Goal: Task Accomplishment & Management: Use online tool/utility

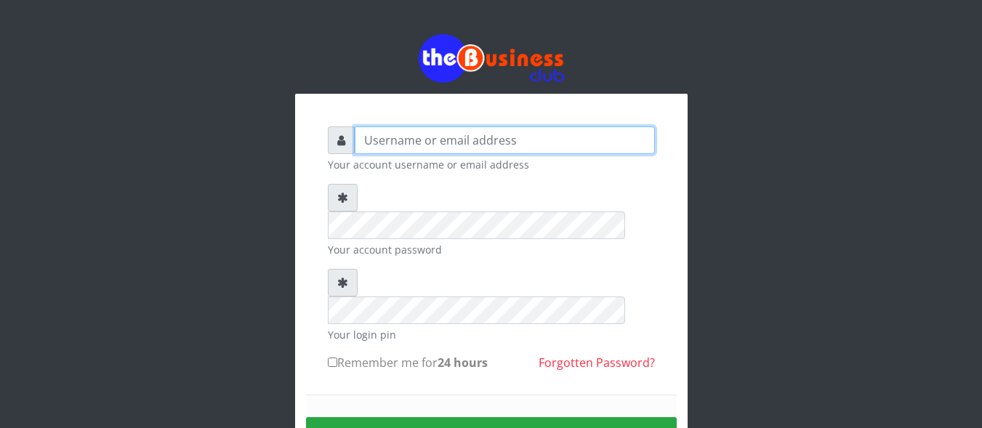
click at [435, 142] on input "text" at bounding box center [505, 140] width 300 height 28
type input "Innocent"
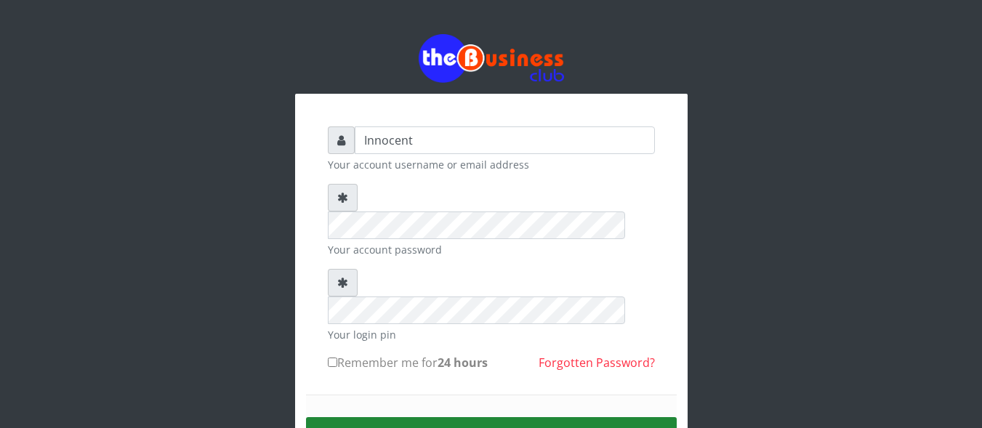
click at [493, 417] on button "Sign in" at bounding box center [491, 435] width 371 height 37
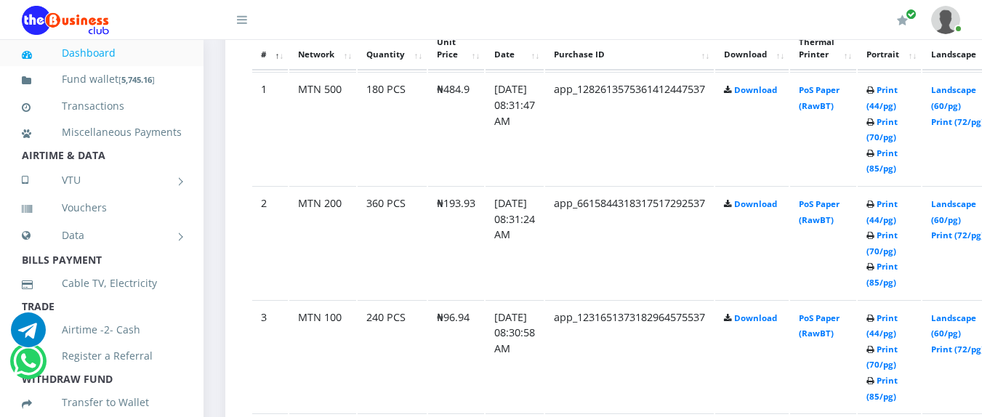
scroll to position [848, 0]
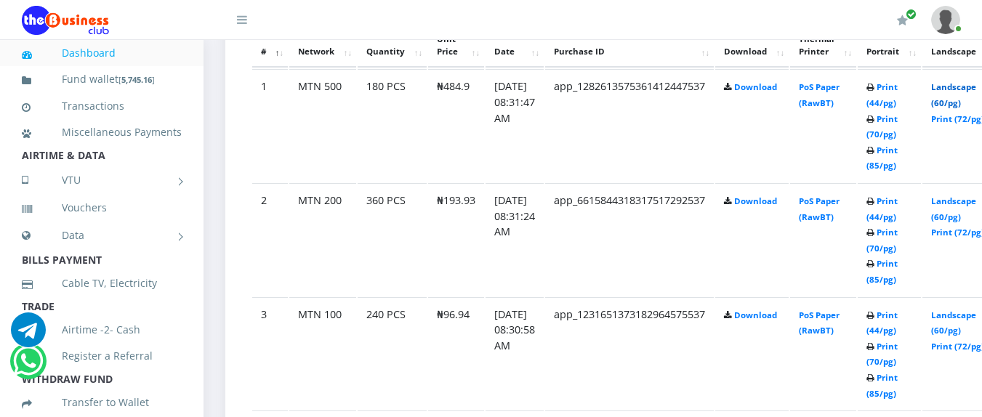
click at [972, 86] on link "Landscape (60/pg)" at bounding box center [953, 94] width 45 height 27
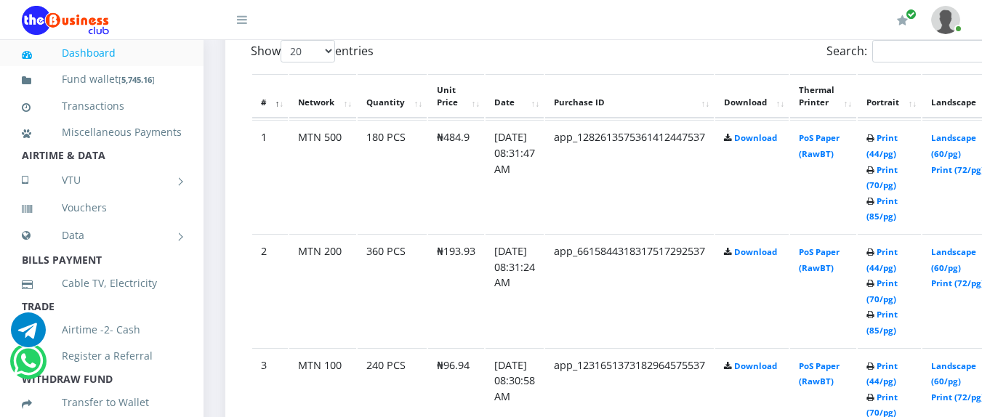
scroll to position [848, 0]
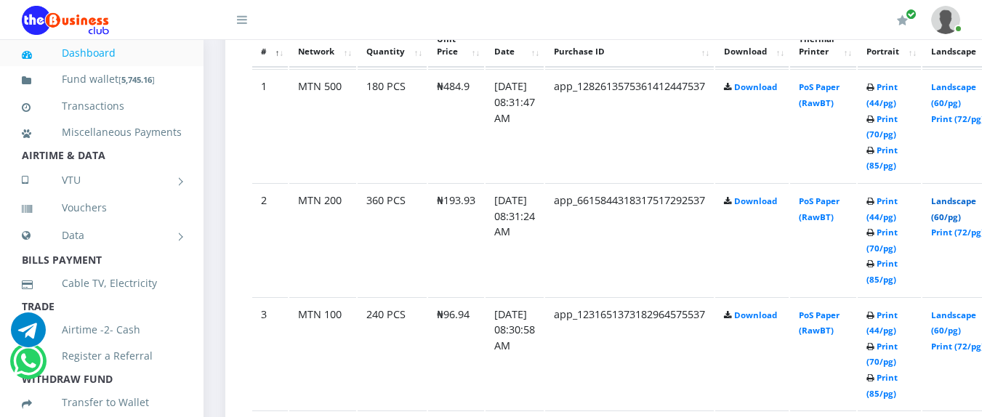
click at [967, 203] on link "Landscape (60/pg)" at bounding box center [953, 208] width 45 height 27
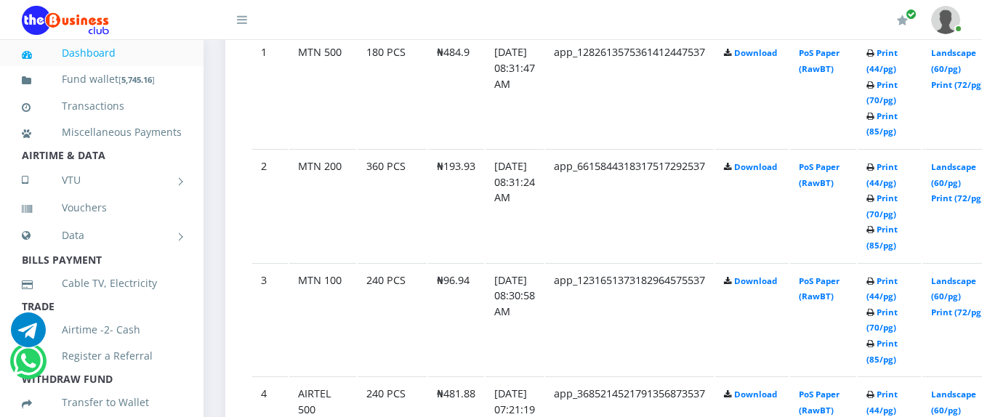
scroll to position [848, 0]
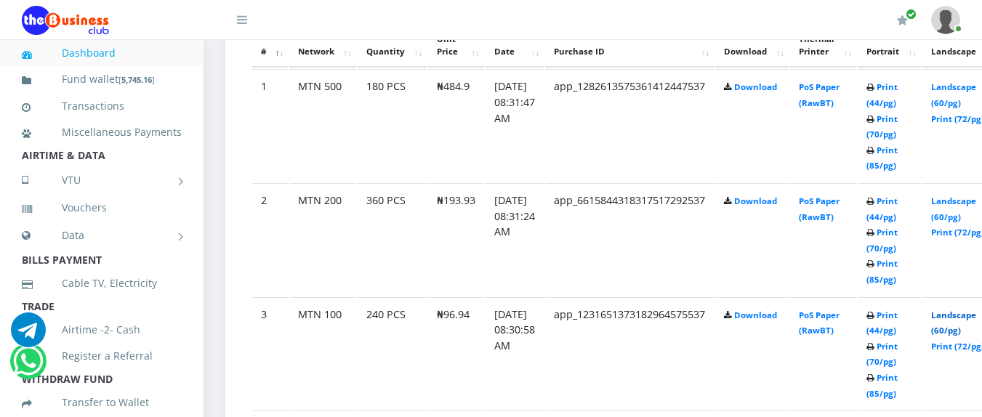
click at [968, 316] on link "Landscape (60/pg)" at bounding box center [953, 323] width 45 height 27
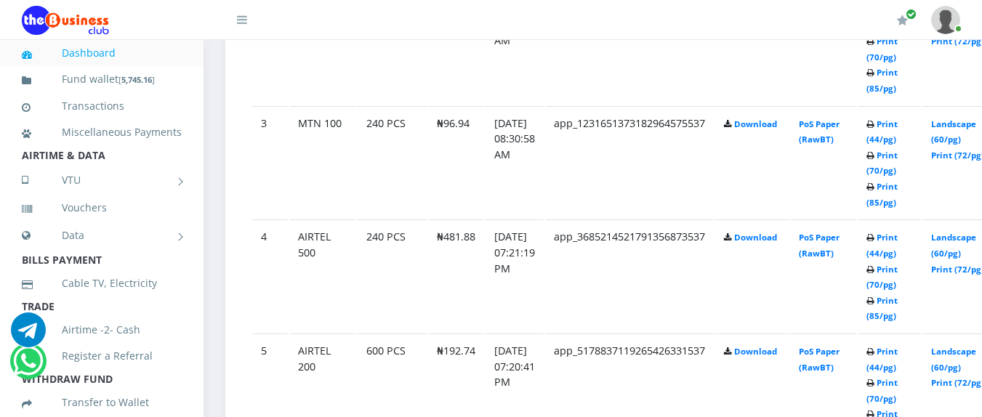
scroll to position [1041, 0]
click at [970, 235] on link "Landscape (60/pg)" at bounding box center [953, 243] width 45 height 27
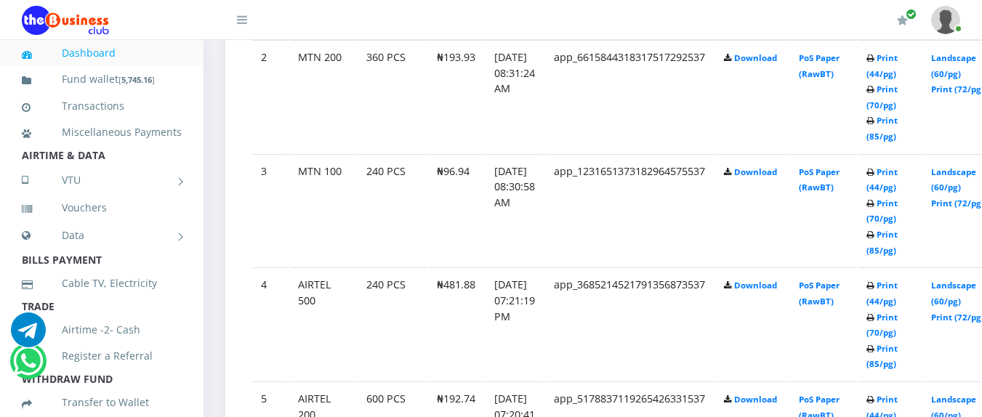
scroll to position [1041, 0]
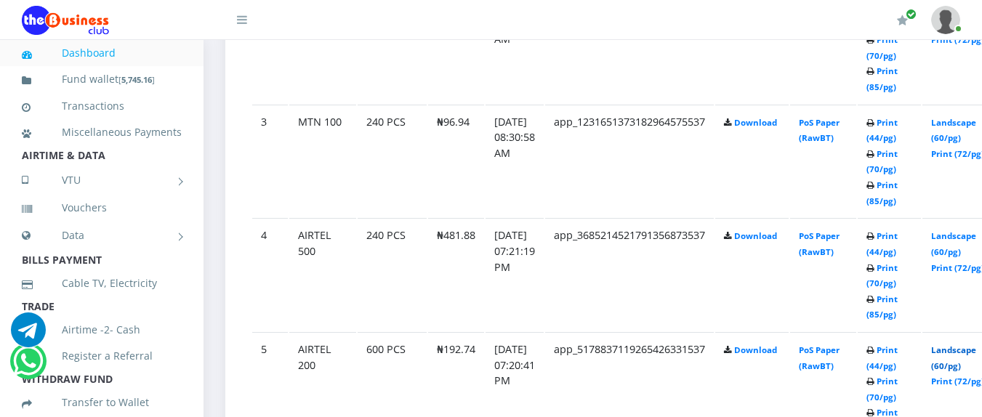
click at [974, 350] on link "Landscape (60/pg)" at bounding box center [953, 357] width 45 height 27
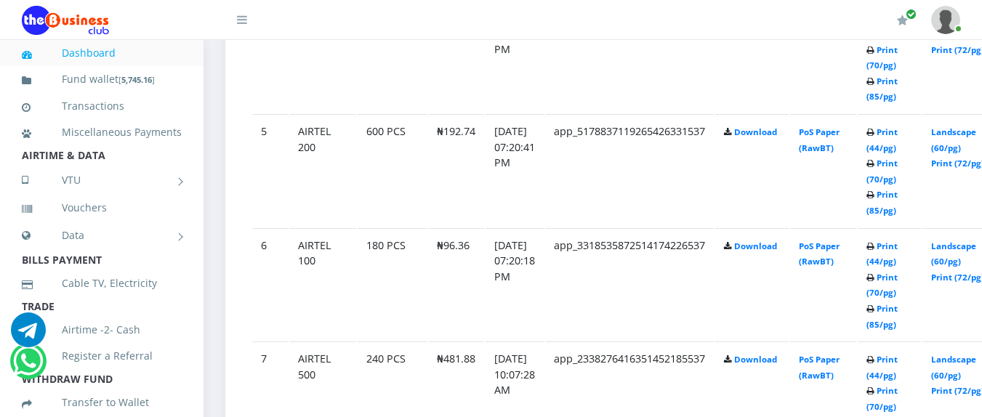
scroll to position [1261, 0]
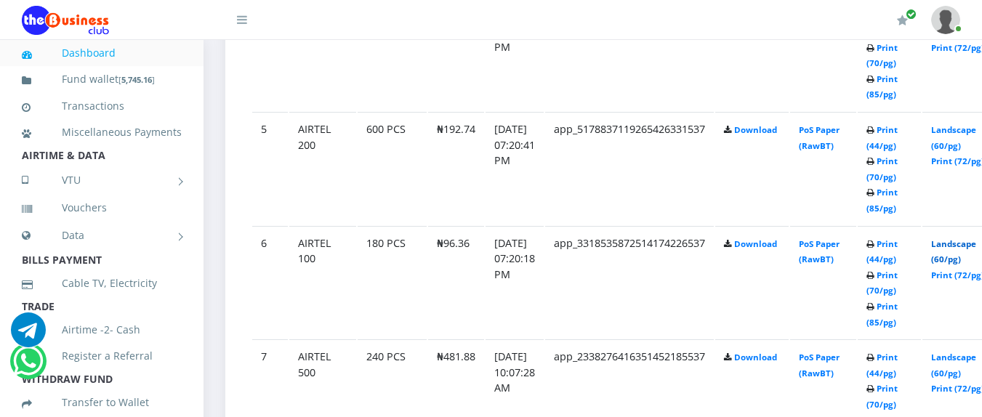
click at [971, 241] on link "Landscape (60/pg)" at bounding box center [953, 251] width 45 height 27
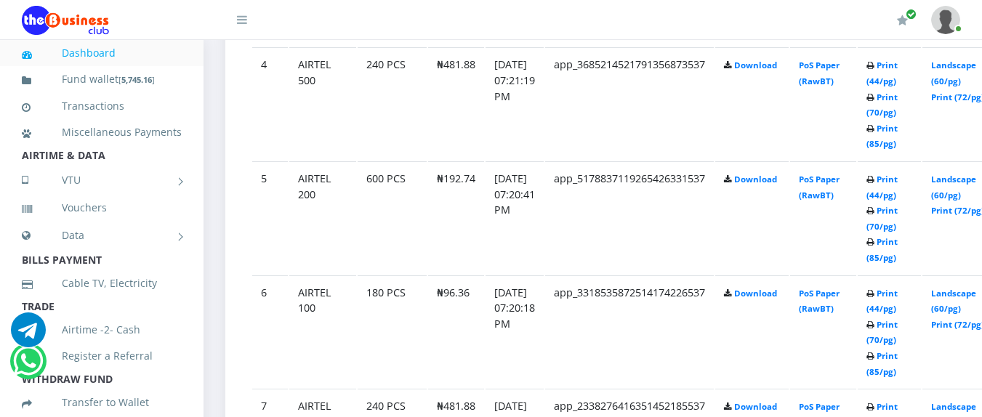
scroll to position [1261, 0]
